Goal: Task Accomplishment & Management: Complete application form

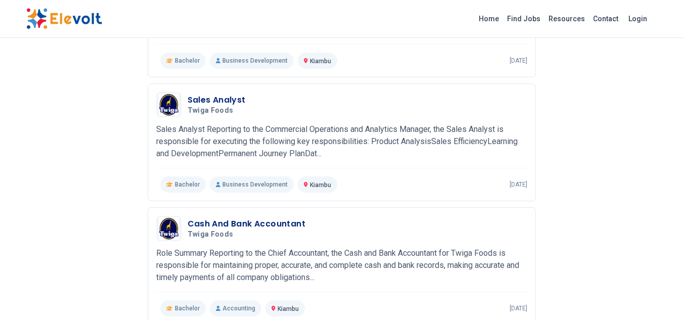
scroll to position [206, 0]
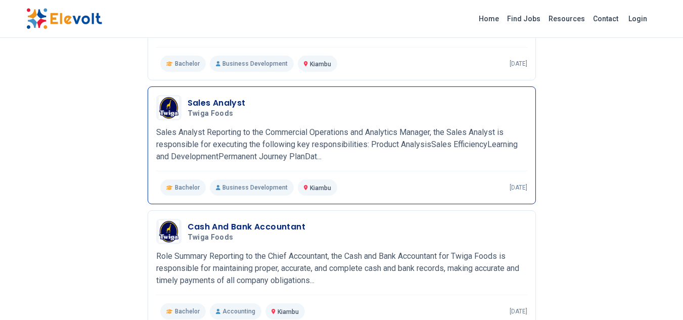
click at [200, 152] on p "Sales Analyst Reporting to the Commercial Operations and Analytics Manager, the…" at bounding box center [341, 144] width 371 height 36
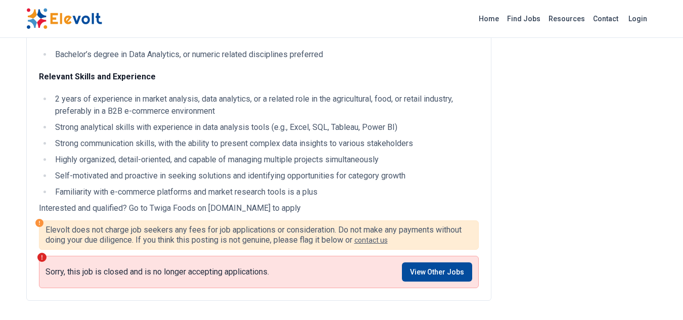
scroll to position [776, 0]
click at [421, 276] on link "View Other Jobs" at bounding box center [437, 271] width 70 height 19
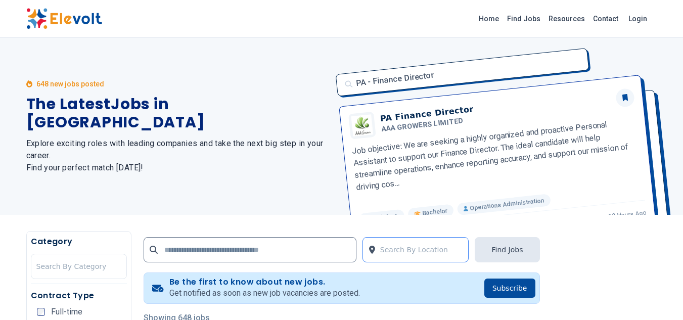
click at [392, 249] on div at bounding box center [421, 249] width 83 height 20
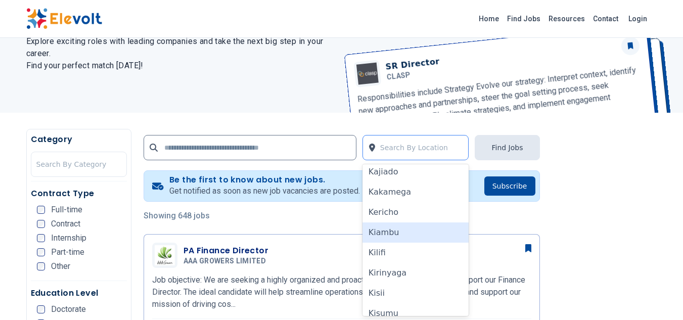
scroll to position [172, 0]
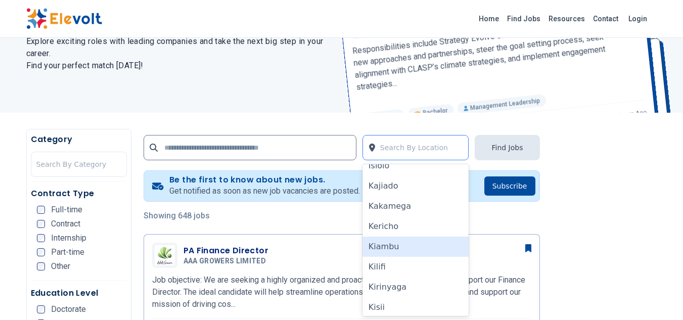
click at [392, 249] on div "Kiambu" at bounding box center [415, 246] width 107 height 20
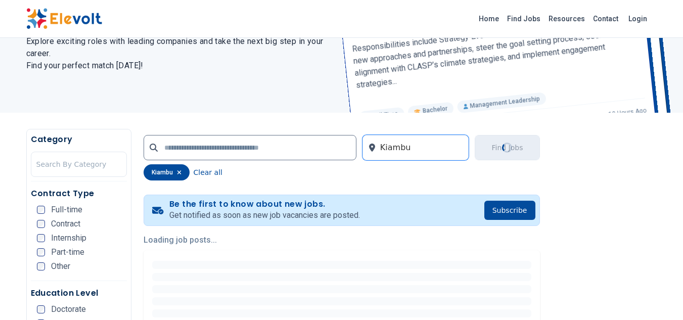
scroll to position [0, 0]
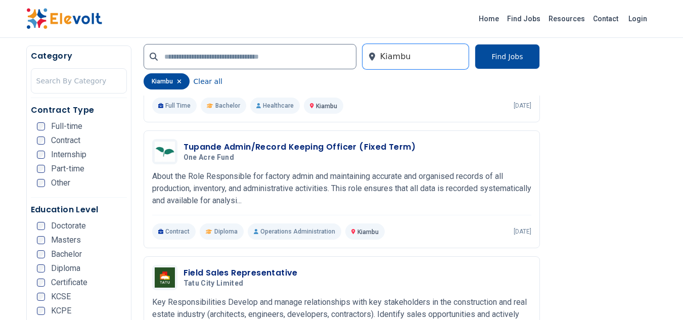
scroll to position [608, 0]
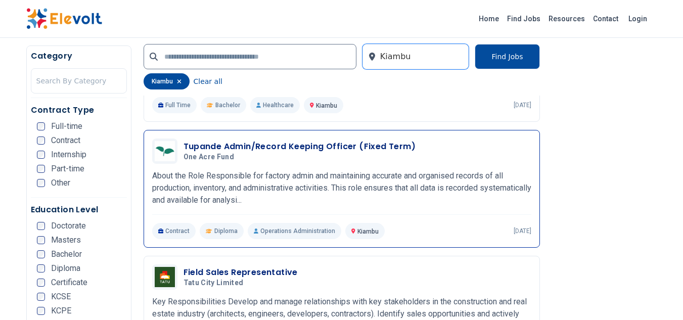
click at [285, 152] on h3 "Tupande Admin/Record Keeping Officer (Fixed Term)" at bounding box center [299, 146] width 232 height 12
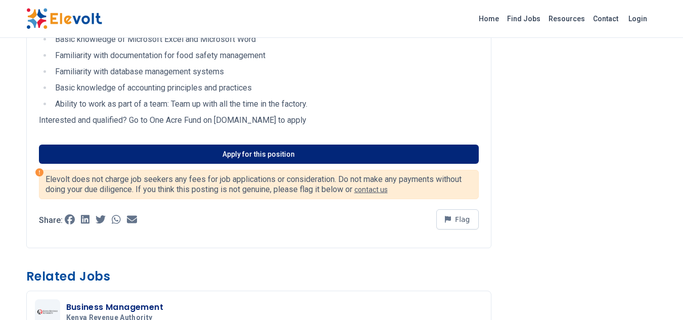
scroll to position [488, 0]
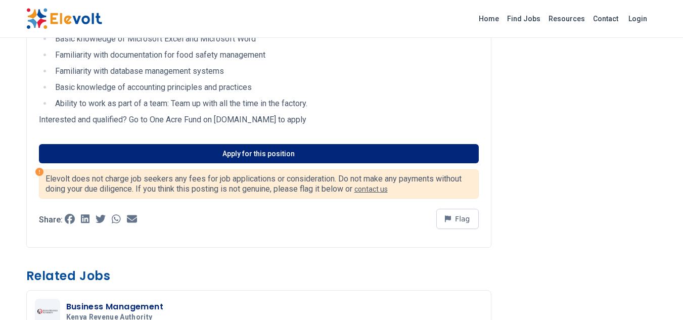
click at [278, 152] on link "Apply for this position" at bounding box center [259, 153] width 440 height 19
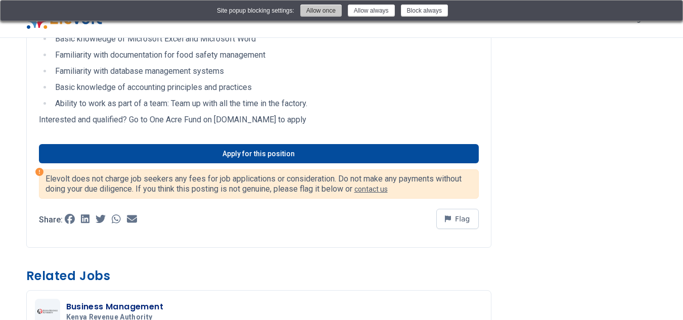
click at [312, 13] on button "Allow once" at bounding box center [320, 11] width 41 height 12
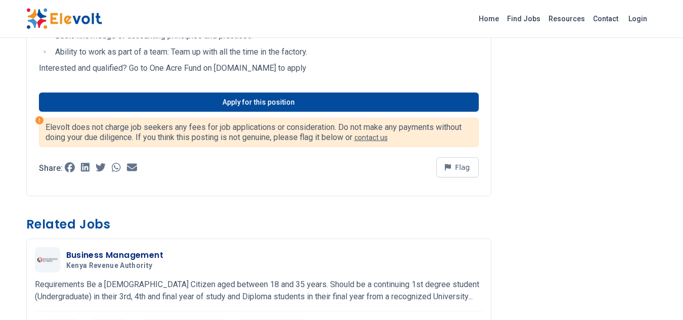
scroll to position [540, 0]
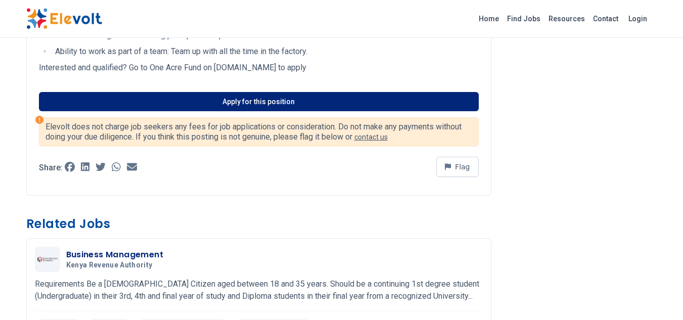
click at [220, 104] on link "Apply for this position" at bounding box center [259, 101] width 440 height 19
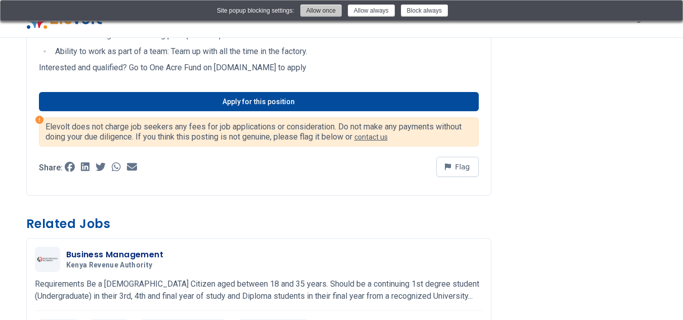
click at [317, 12] on button "Allow once" at bounding box center [320, 11] width 41 height 12
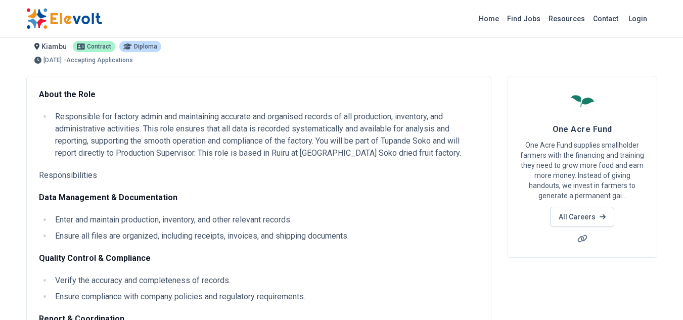
scroll to position [0, 0]
